Goal: Transaction & Acquisition: Book appointment/travel/reservation

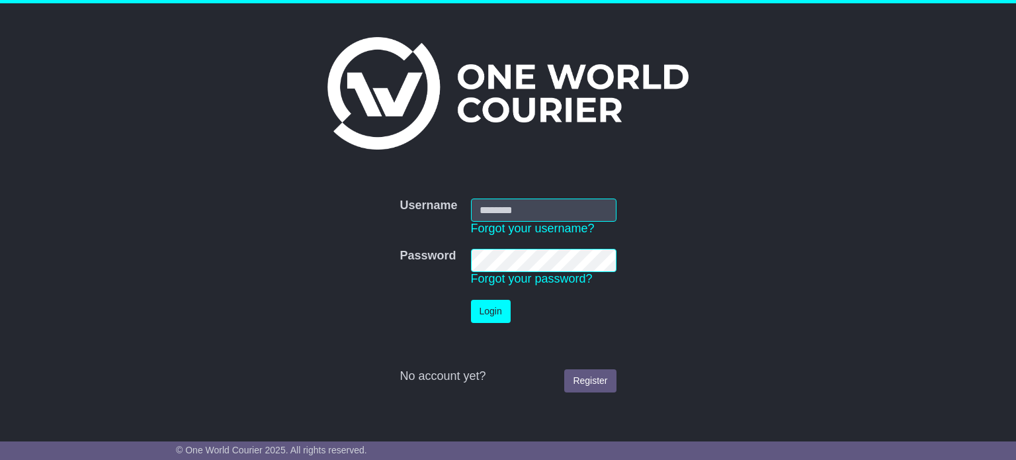
type input "**********"
click at [502, 318] on button "Login" at bounding box center [491, 311] width 40 height 23
